Goal: Navigation & Orientation: Find specific page/section

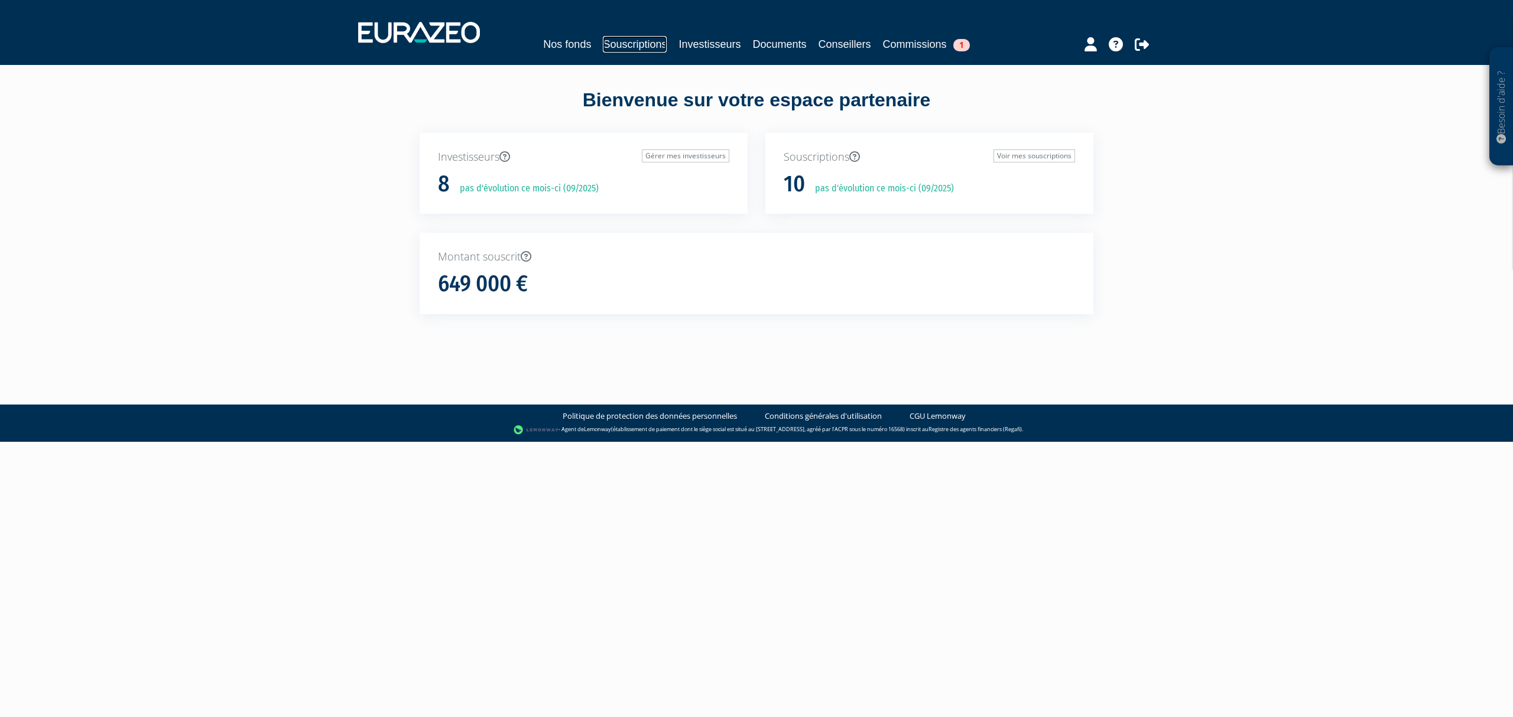
click at [617, 46] on link "Souscriptions" at bounding box center [635, 44] width 64 height 17
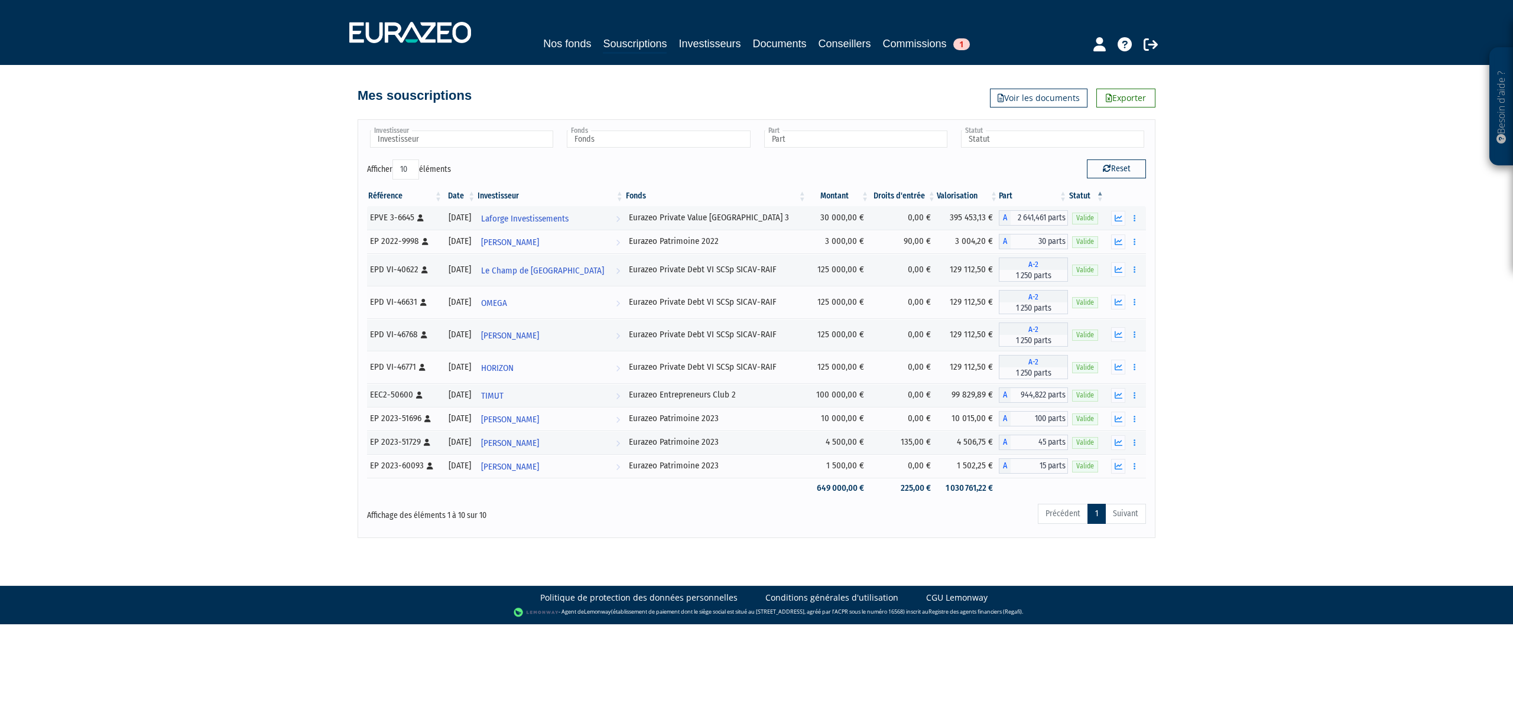
drag, startPoint x: 1157, startPoint y: 263, endPoint x: 1157, endPoint y: 192, distance: 70.9
click at [1157, 191] on div "Besoin d'aide ? × J'ai besoin d'aide Si vous avez une question à propos du fonc…" at bounding box center [756, 269] width 1513 height 538
drag, startPoint x: 481, startPoint y: 270, endPoint x: 488, endPoint y: 317, distance: 48.4
click at [488, 317] on tbody "EPVE 3-6645 [Français] Personne physique 13/01/2022 Laforge Investissements Voi…" at bounding box center [756, 352] width 779 height 293
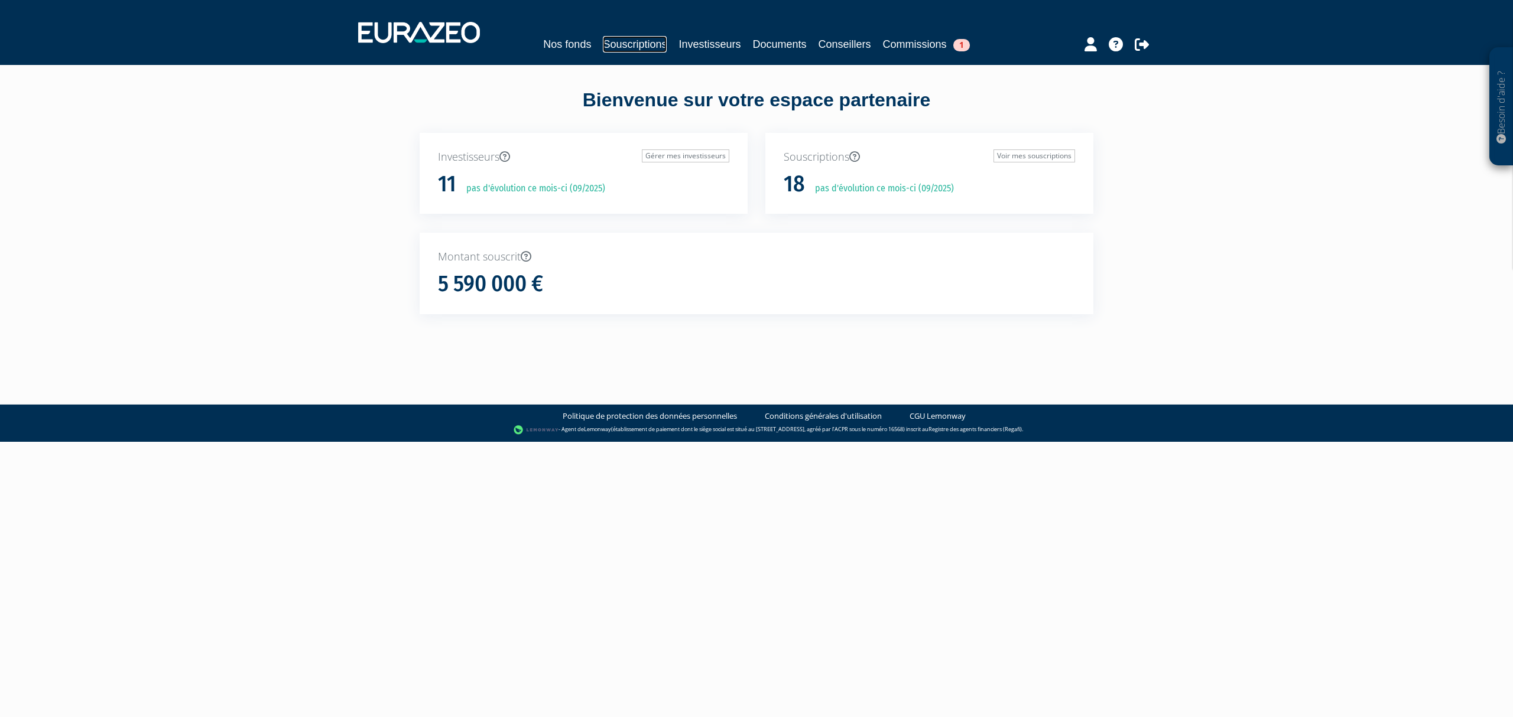
click at [618, 44] on link "Souscriptions" at bounding box center [635, 44] width 64 height 17
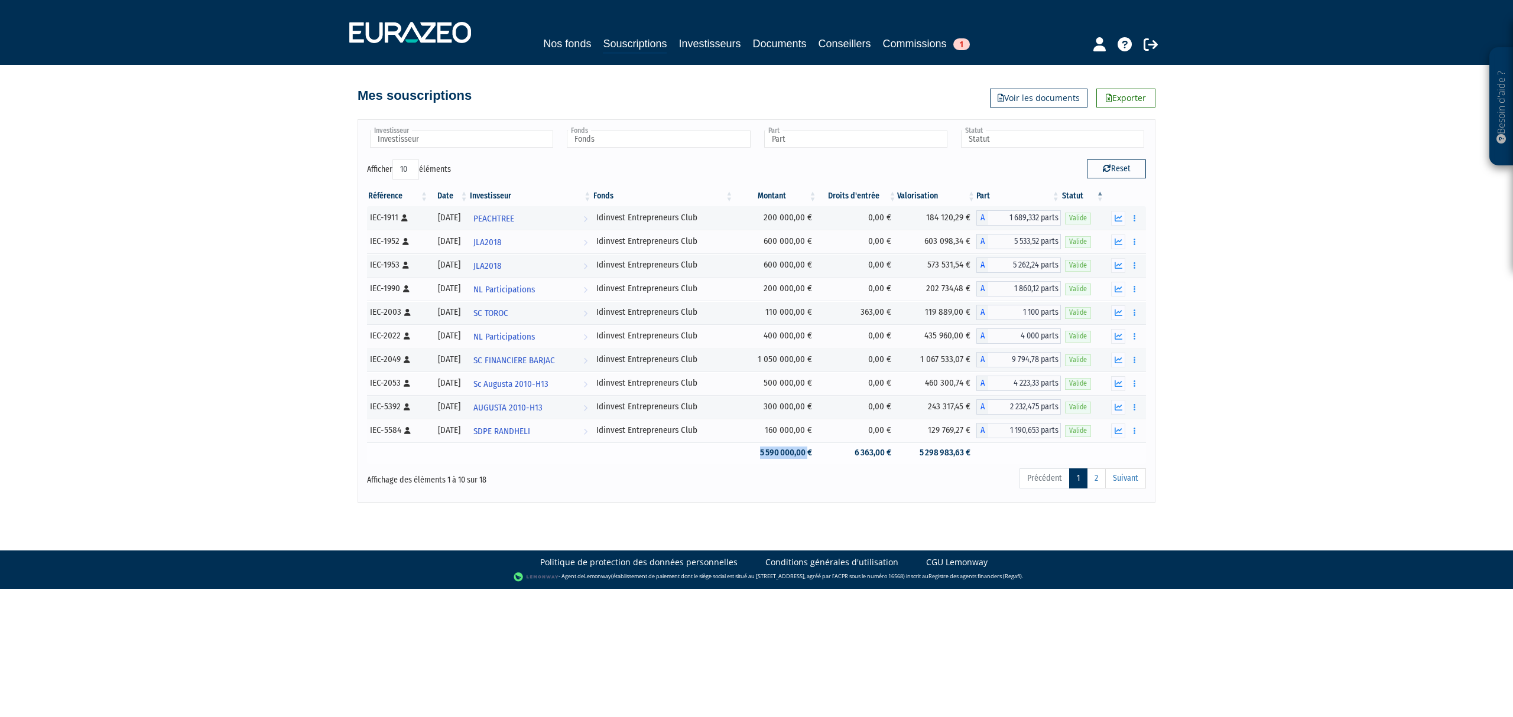
drag, startPoint x: 758, startPoint y: 459, endPoint x: 818, endPoint y: 459, distance: 60.3
click at [817, 459] on td "5 590 000,00 €" at bounding box center [775, 453] width 83 height 21
drag, startPoint x: 811, startPoint y: 472, endPoint x: 813, endPoint y: 501, distance: 29.6
click at [811, 479] on div "Investisseur AUGUSTA 2010-H13 Blooming Investissements HOLDING MM HOLDING PM JL…" at bounding box center [756, 311] width 779 height 364
click at [1351, 431] on div "Besoin d'aide ? × J'ai besoin d'aide Si vous avez une question à propos du fonc…" at bounding box center [756, 251] width 1513 height 503
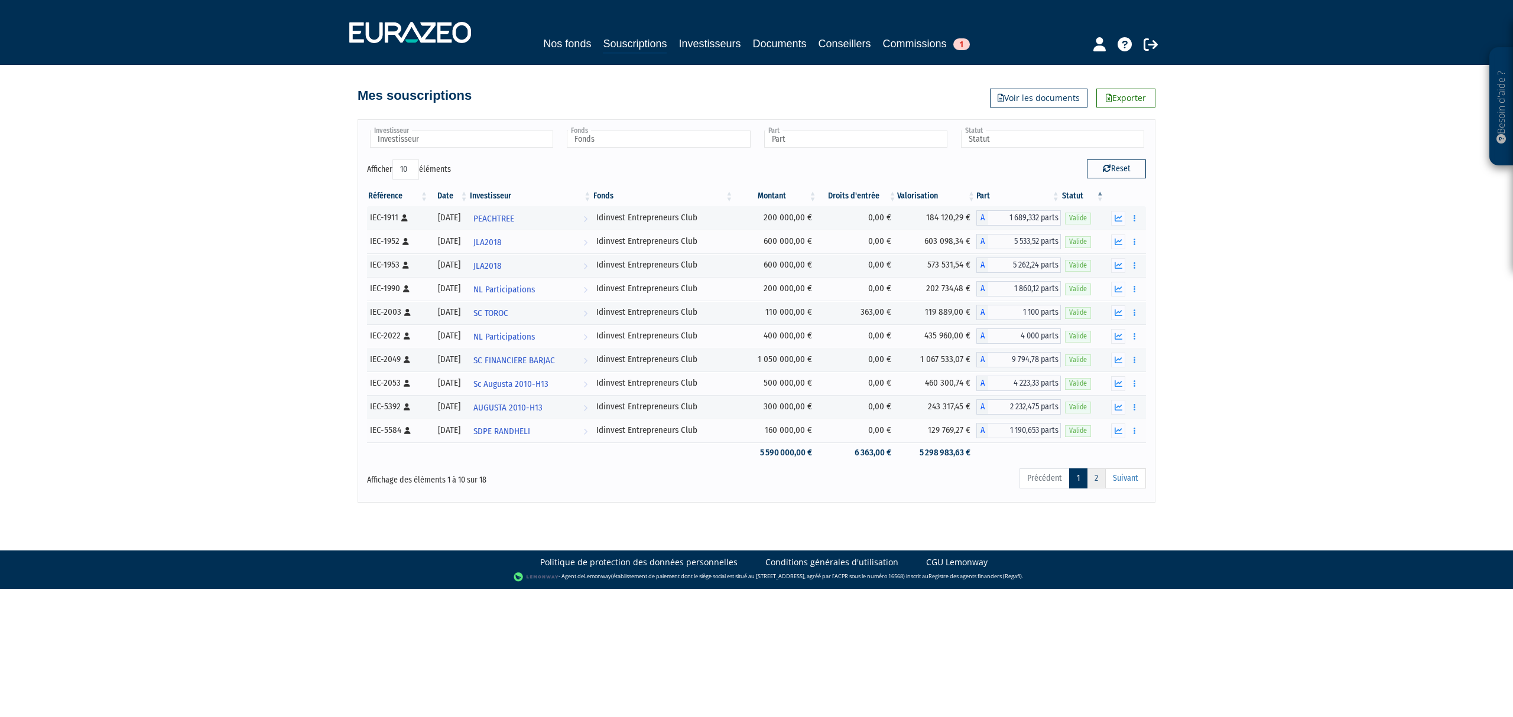
click at [1102, 487] on link "2" at bounding box center [1096, 479] width 19 height 20
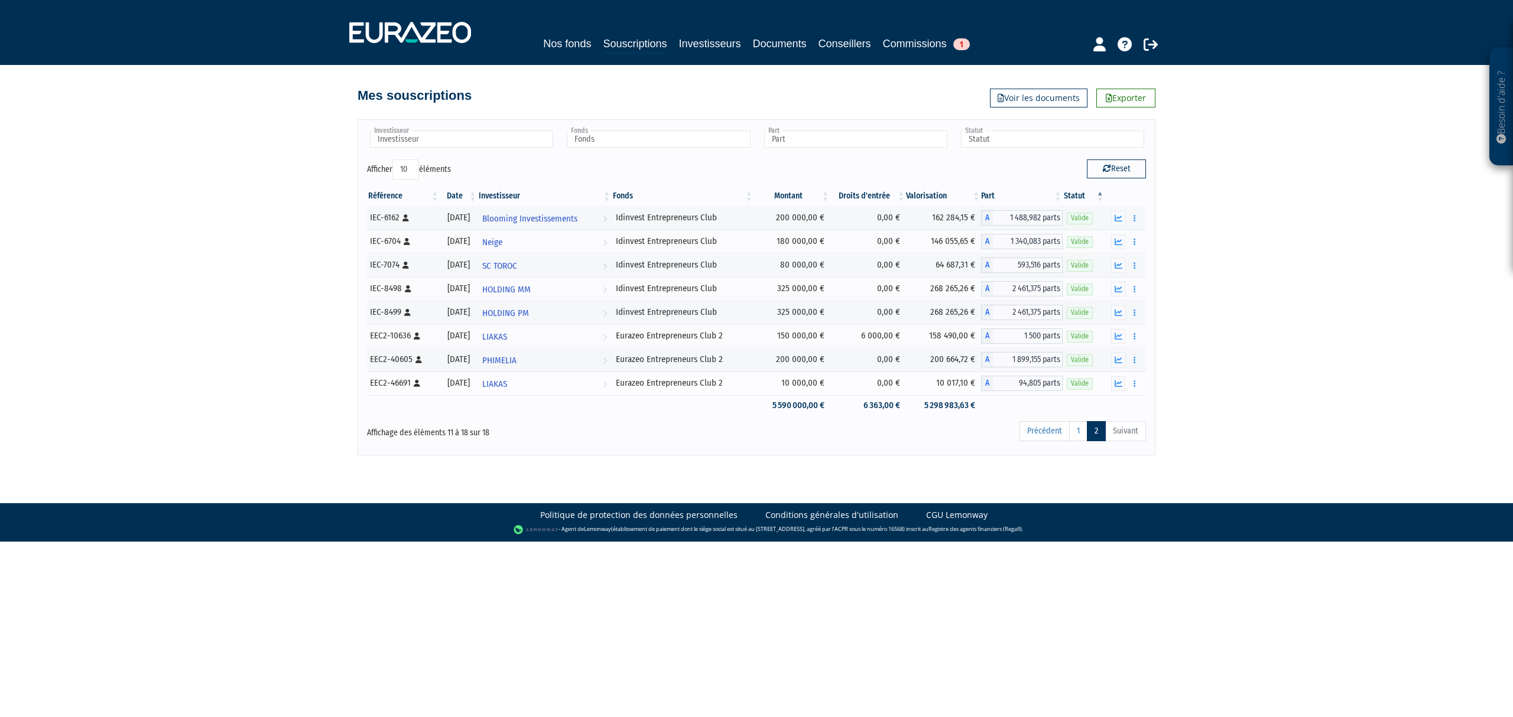
drag, startPoint x: 793, startPoint y: 215, endPoint x: 826, endPoint y: 391, distance: 178.5
click at [826, 391] on tbody "IEC-6162 [Français] Personne physique 31/01/2022 Neige" at bounding box center [756, 311] width 779 height 210
click at [826, 410] on td "5 590 000,00 €" at bounding box center [792, 405] width 76 height 21
click at [1076, 434] on link "1" at bounding box center [1078, 431] width 18 height 20
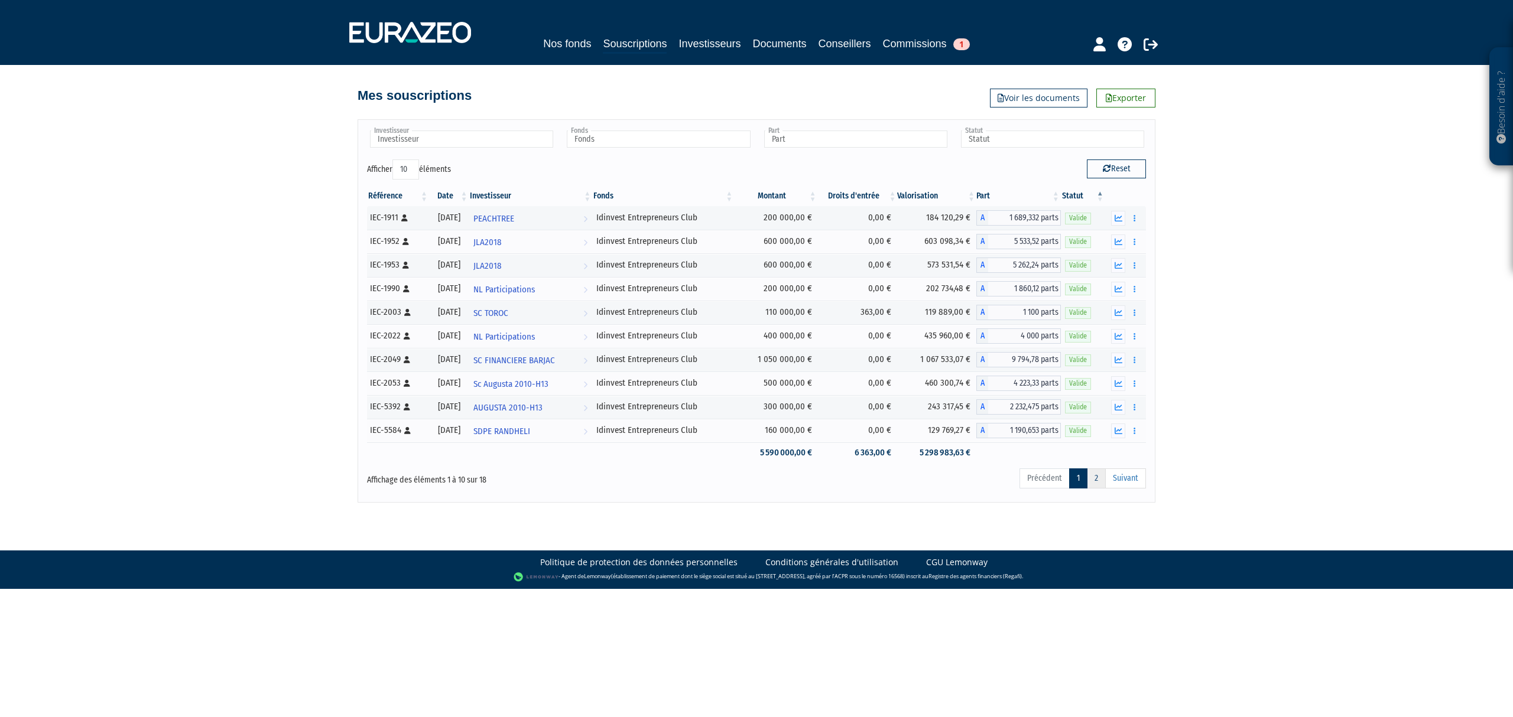
click at [1100, 485] on link "2" at bounding box center [1096, 479] width 19 height 20
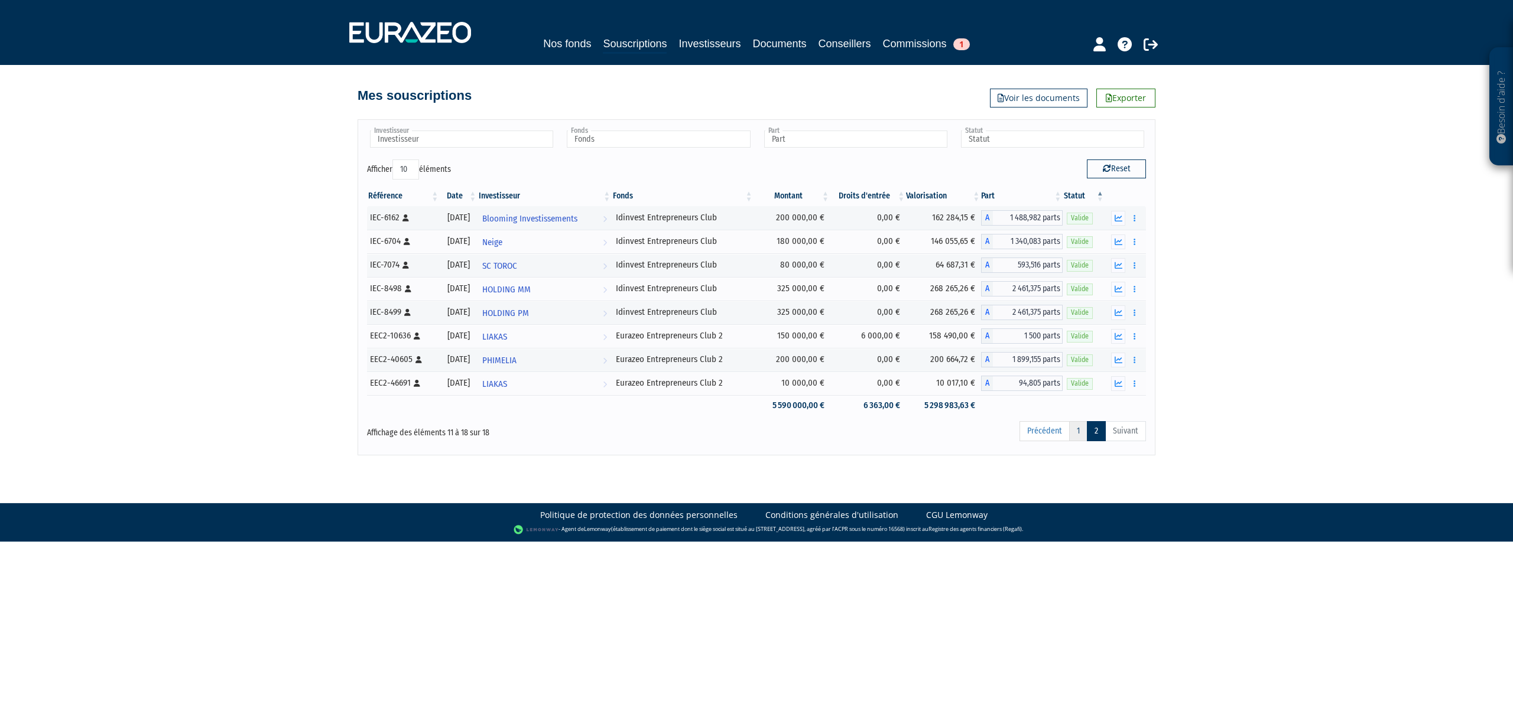
click at [1079, 441] on link "1" at bounding box center [1078, 431] width 18 height 20
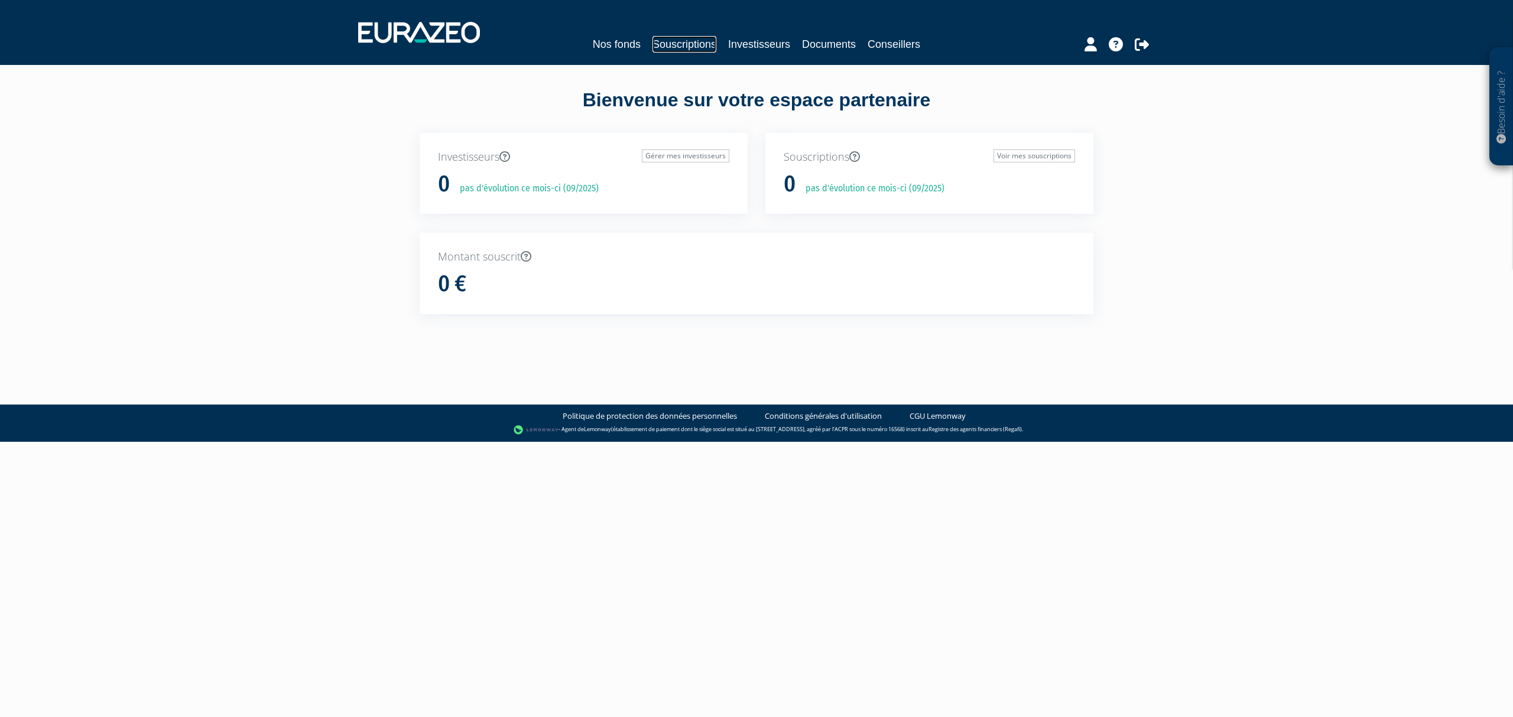
click at [683, 43] on link "Souscriptions" at bounding box center [684, 44] width 64 height 17
click at [612, 31] on div "Nos fonds Souscriptions Investisseurs Documents Conseillers Commissions 3" at bounding box center [756, 33] width 815 height 44
click at [615, 45] on link "Souscriptions" at bounding box center [635, 44] width 64 height 17
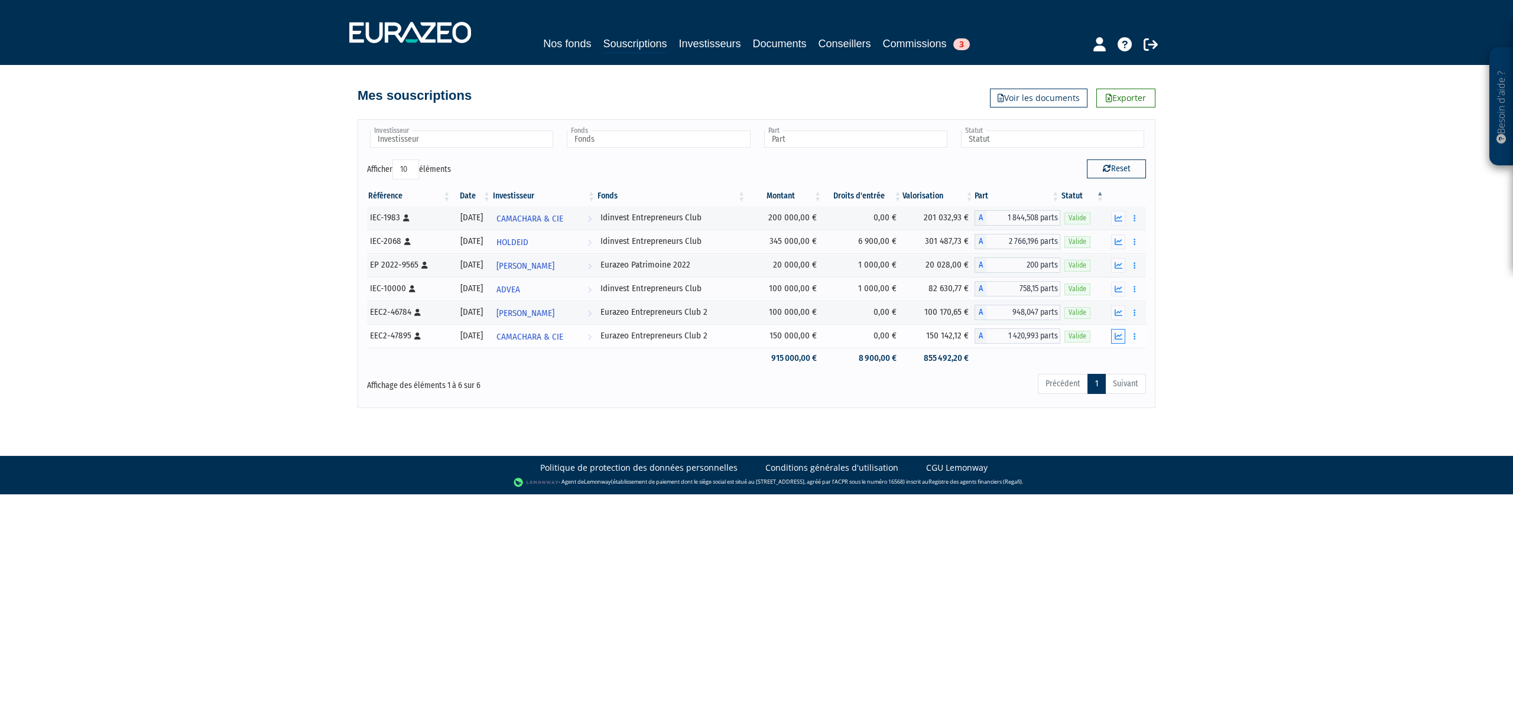
click at [1118, 337] on icon "button" at bounding box center [1119, 337] width 8 height 8
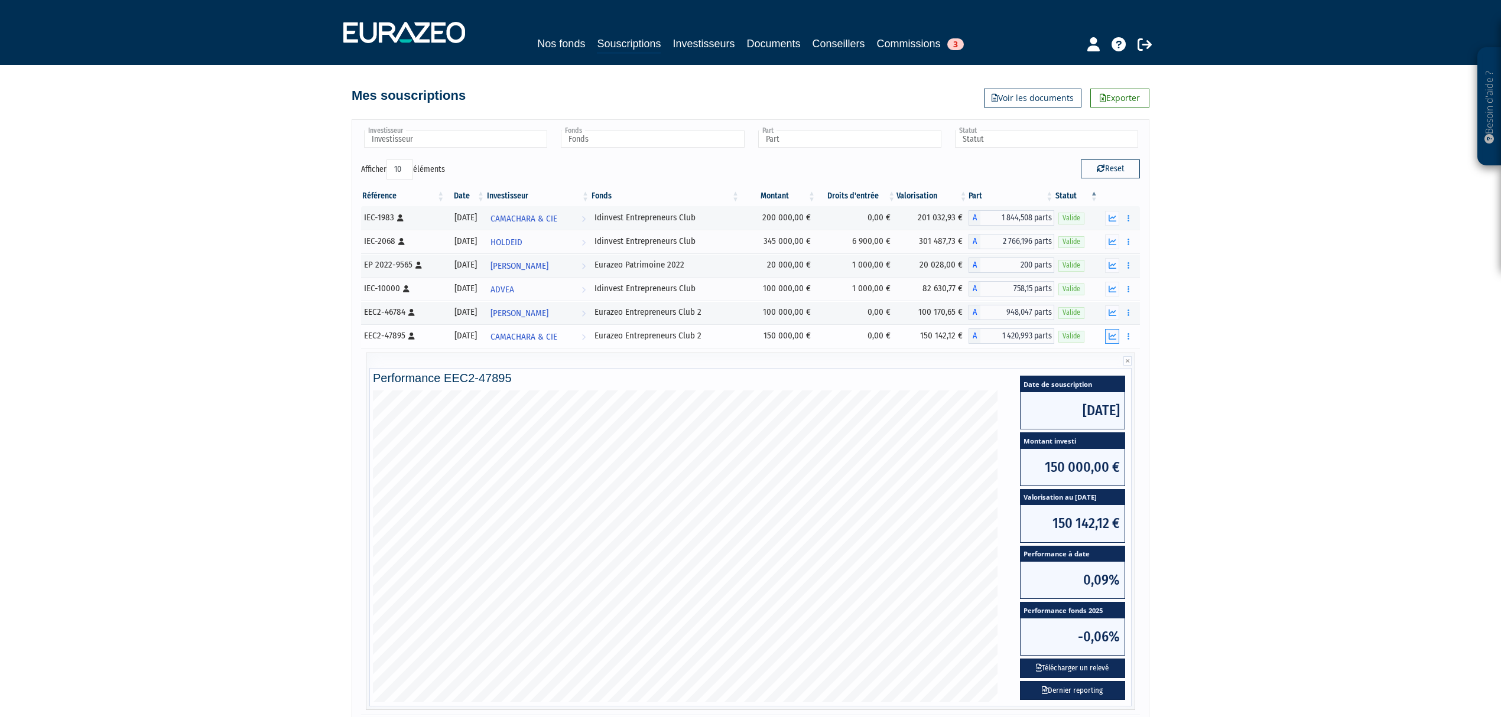
click at [1110, 337] on icon "button" at bounding box center [1113, 337] width 8 height 8
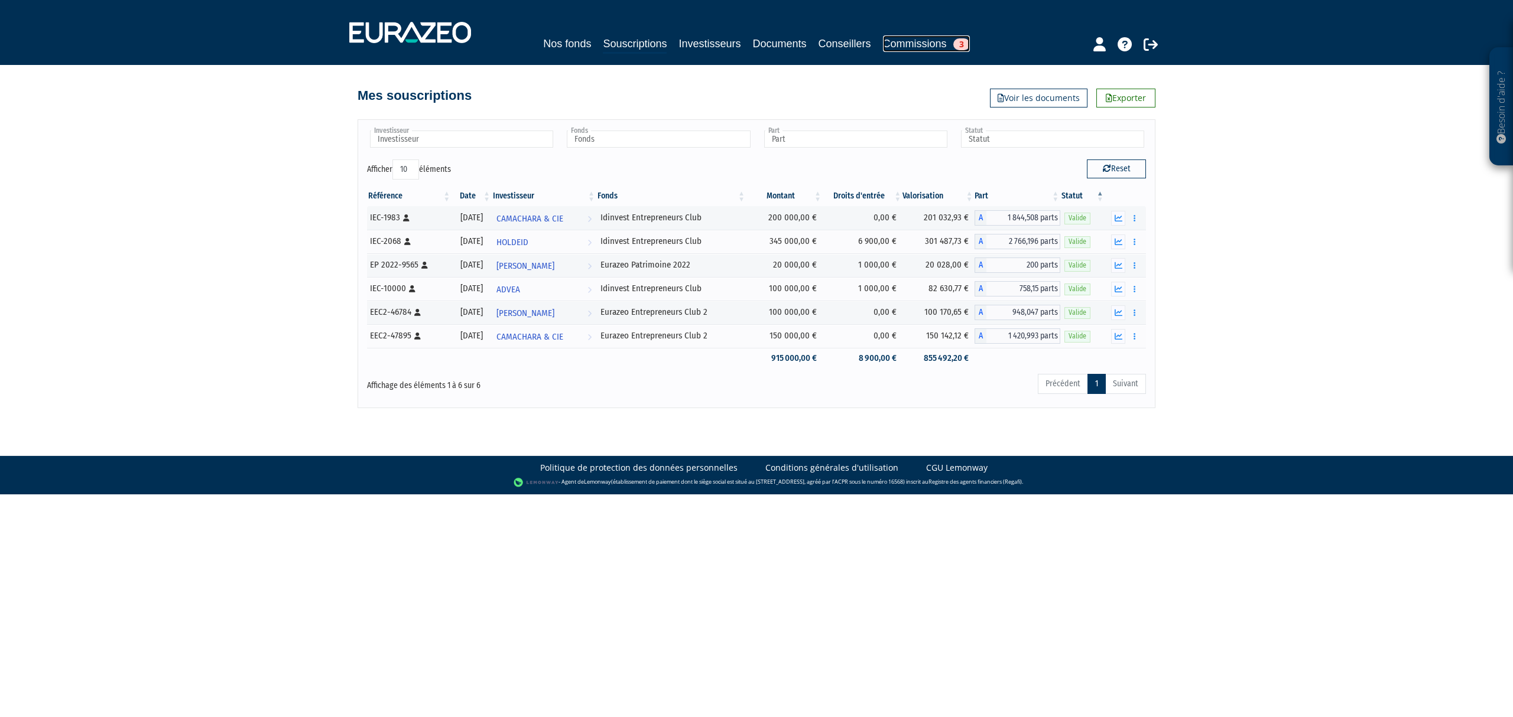
click at [928, 45] on link "Commissions 3" at bounding box center [926, 43] width 87 height 17
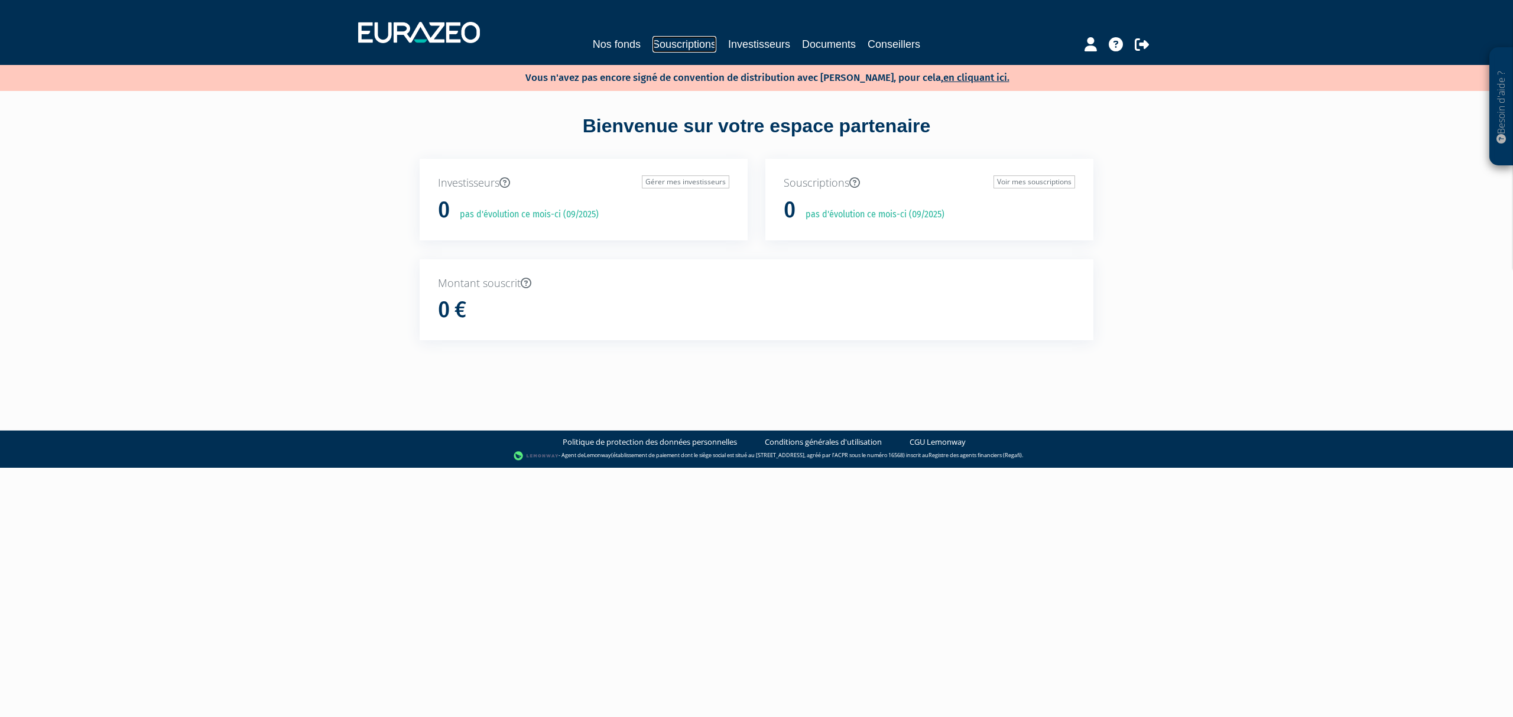
click at [683, 46] on link "Souscriptions" at bounding box center [684, 44] width 64 height 17
